Goal: Find contact information: Find contact information

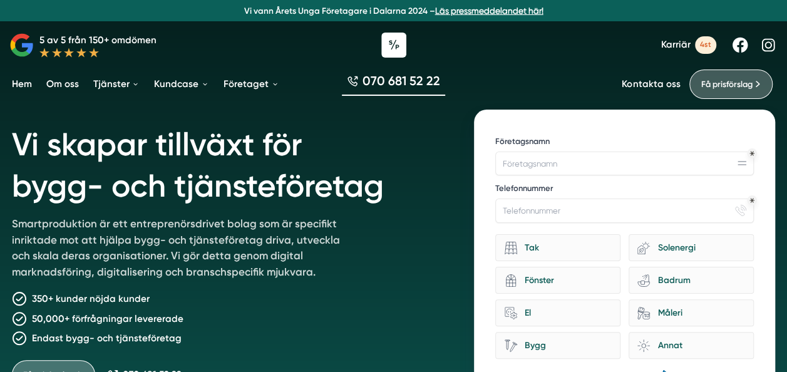
click at [647, 83] on link "Kontakta oss" at bounding box center [650, 84] width 58 height 12
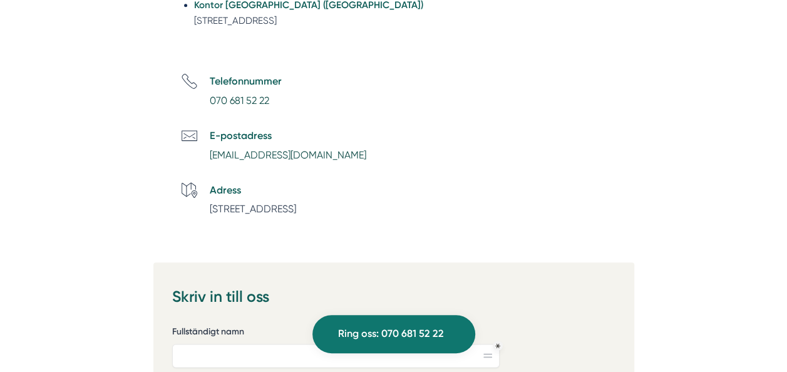
scroll to position [592, 0]
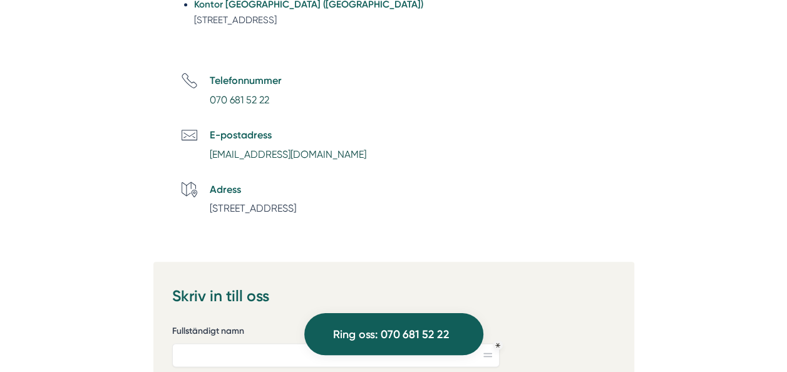
click at [400, 334] on span "Ring oss: 070 681 52 22" at bounding box center [390, 334] width 116 height 18
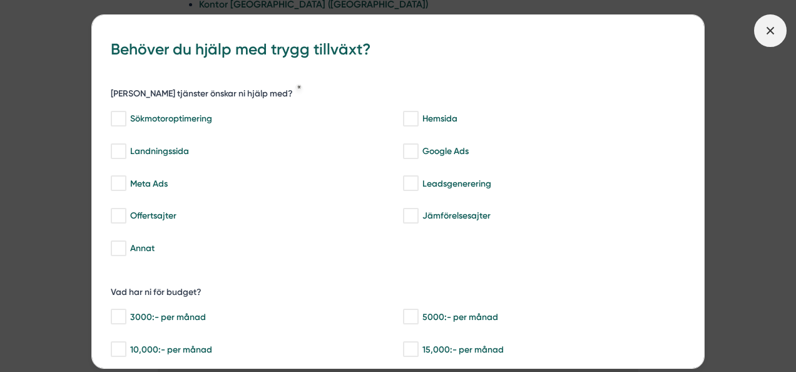
click at [764, 32] on icon at bounding box center [770, 31] width 14 height 14
